Goal: Task Accomplishment & Management: Use online tool/utility

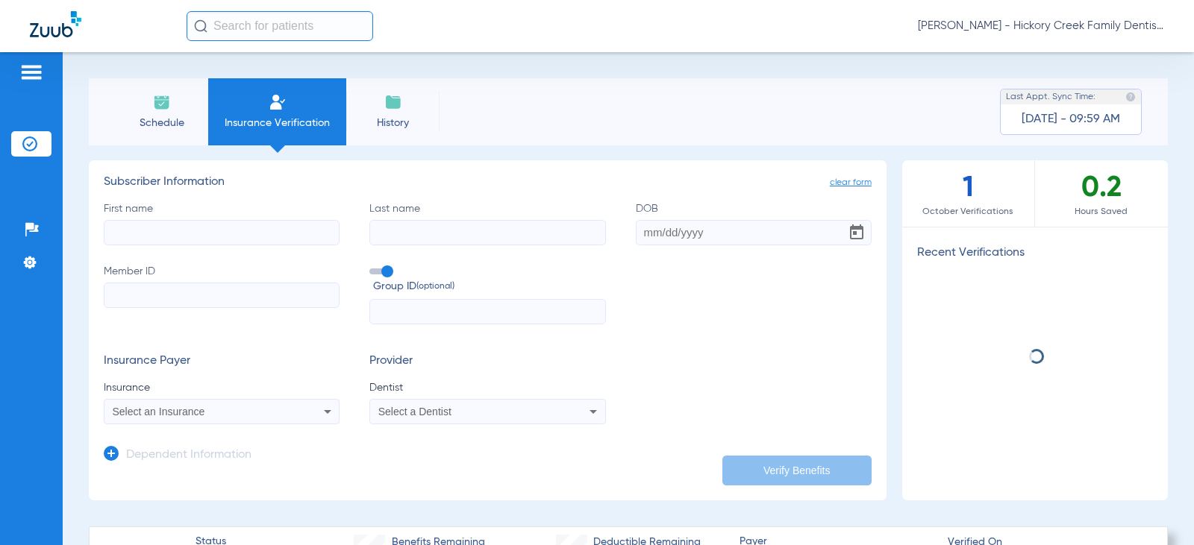
click at [180, 101] on li "Schedule" at bounding box center [161, 111] width 93 height 67
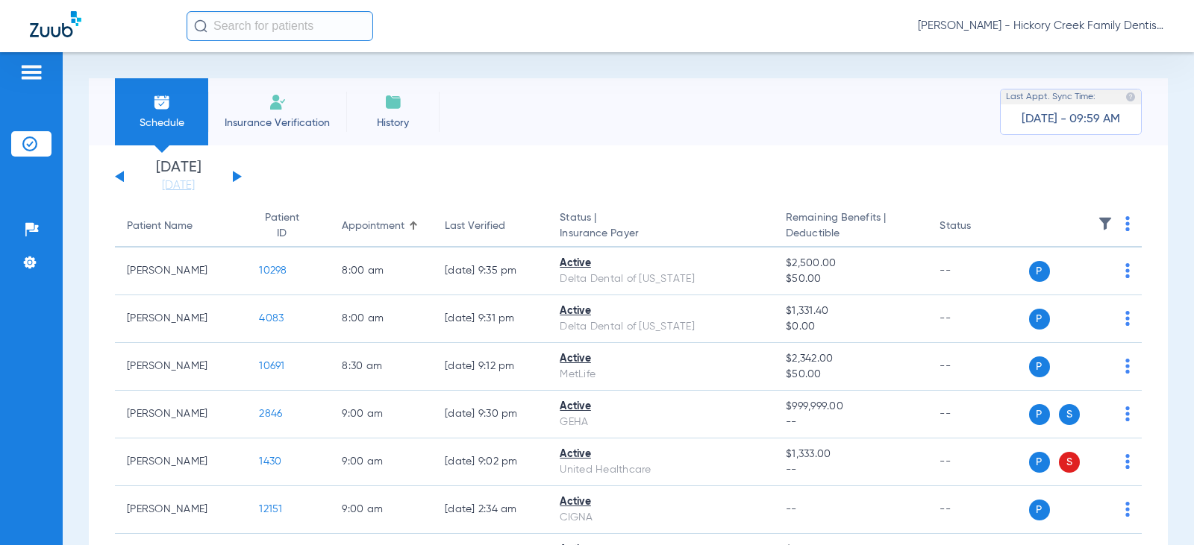
click at [239, 175] on button at bounding box center [237, 176] width 9 height 11
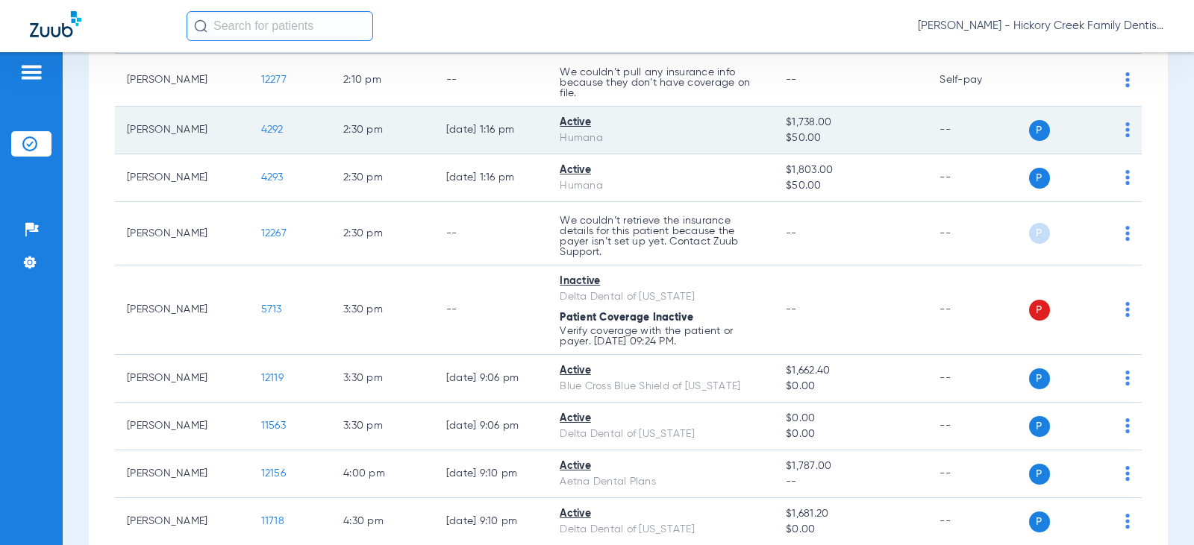
scroll to position [1766, 0]
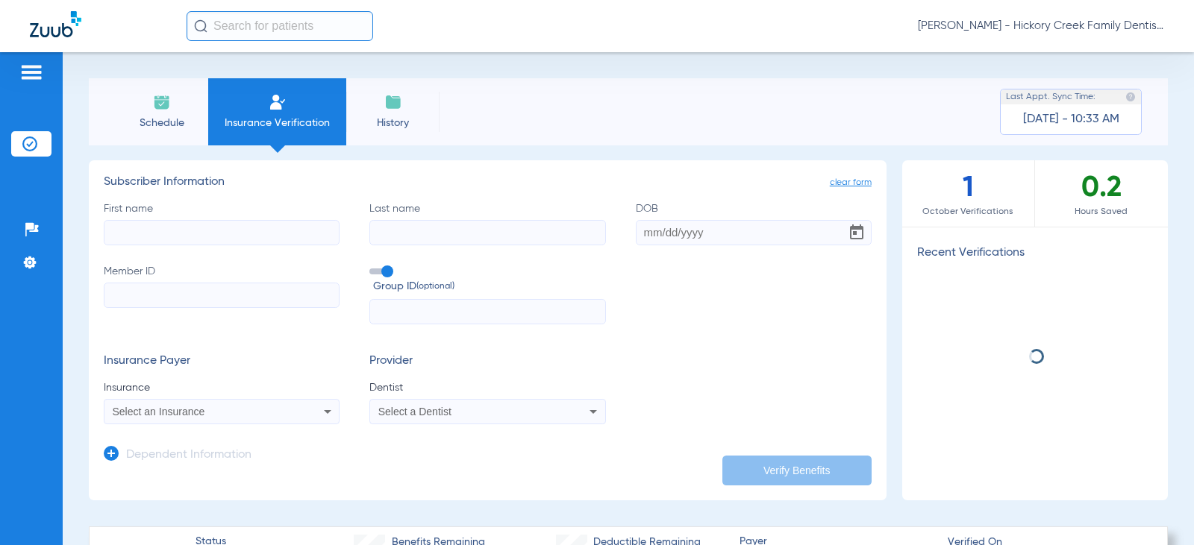
click at [148, 120] on span "Schedule" at bounding box center [161, 123] width 71 height 15
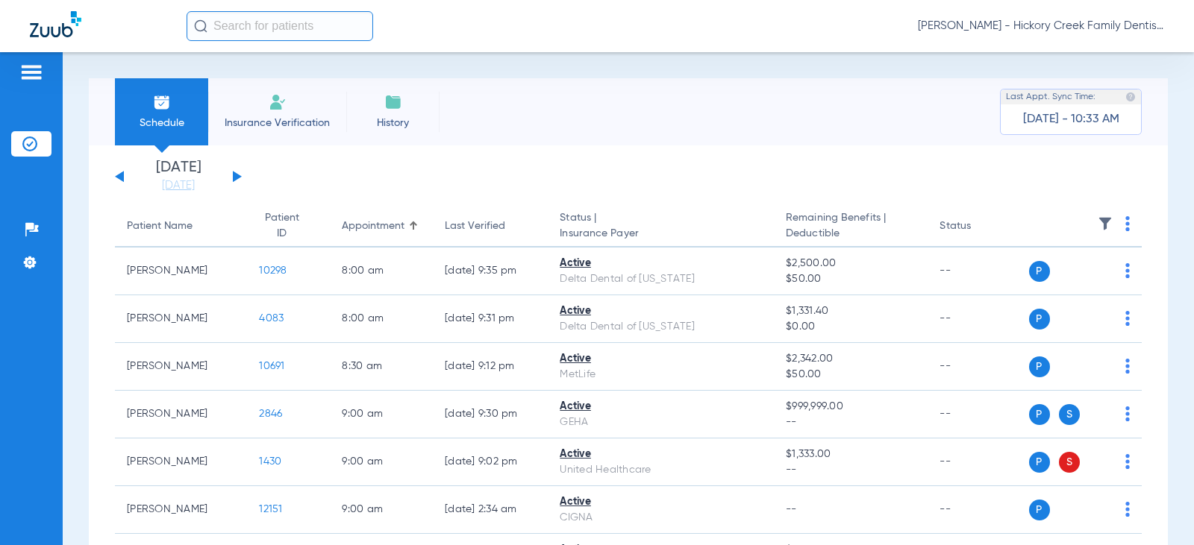
click at [235, 177] on button at bounding box center [237, 176] width 9 height 11
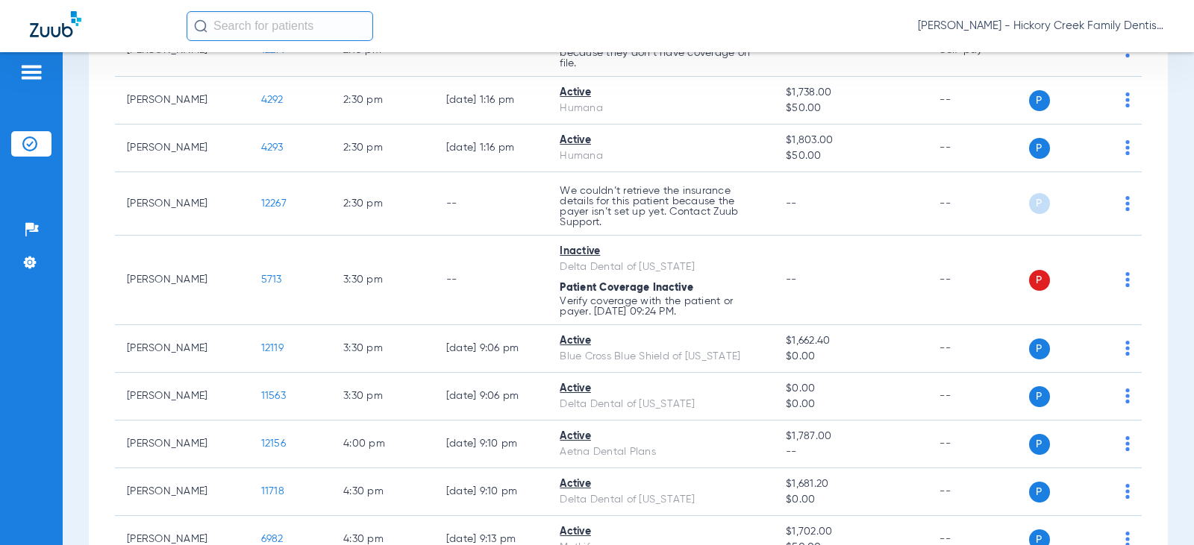
scroll to position [1915, 0]
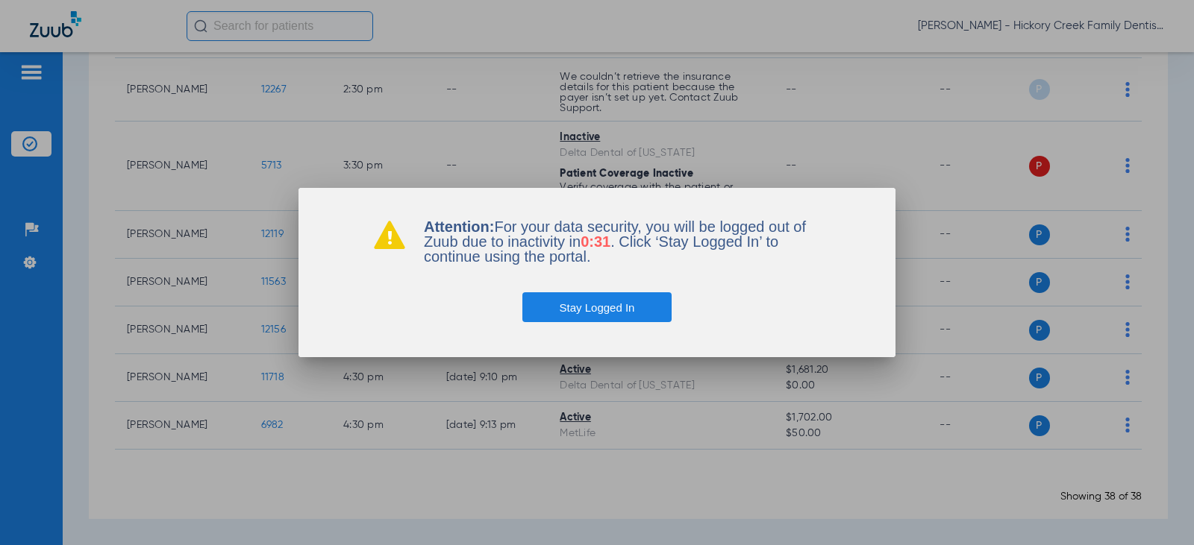
click at [572, 310] on button "Stay Logged In" at bounding box center [597, 307] width 150 height 30
